Goal: Navigation & Orientation: Find specific page/section

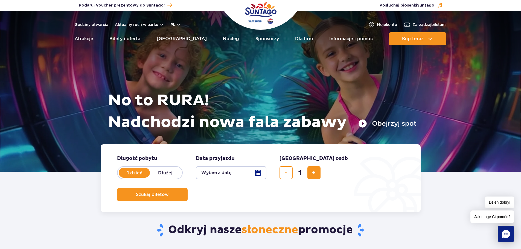
click at [179, 26] on button "pl" at bounding box center [175, 24] width 10 height 5
click at [142, 26] on button "Aktualny ruch w parku" at bounding box center [139, 24] width 49 height 4
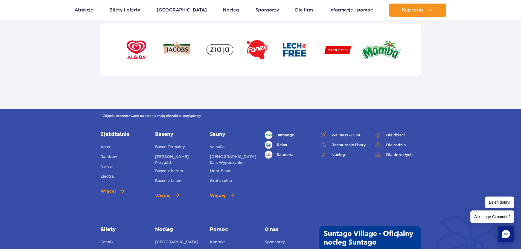
scroll to position [1887, 0]
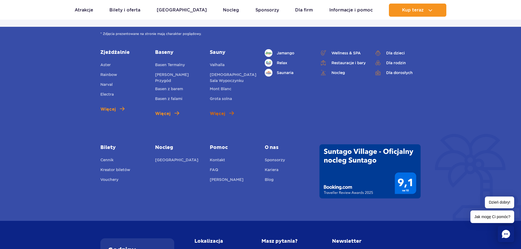
click at [219, 114] on span "Więcej" at bounding box center [217, 113] width 15 height 7
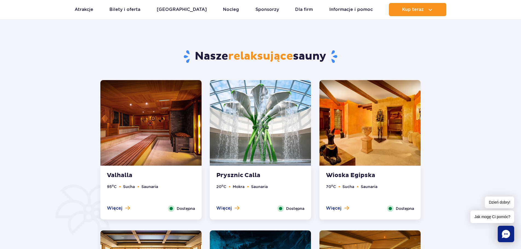
scroll to position [301, 0]
